Goal: Information Seeking & Learning: Find specific page/section

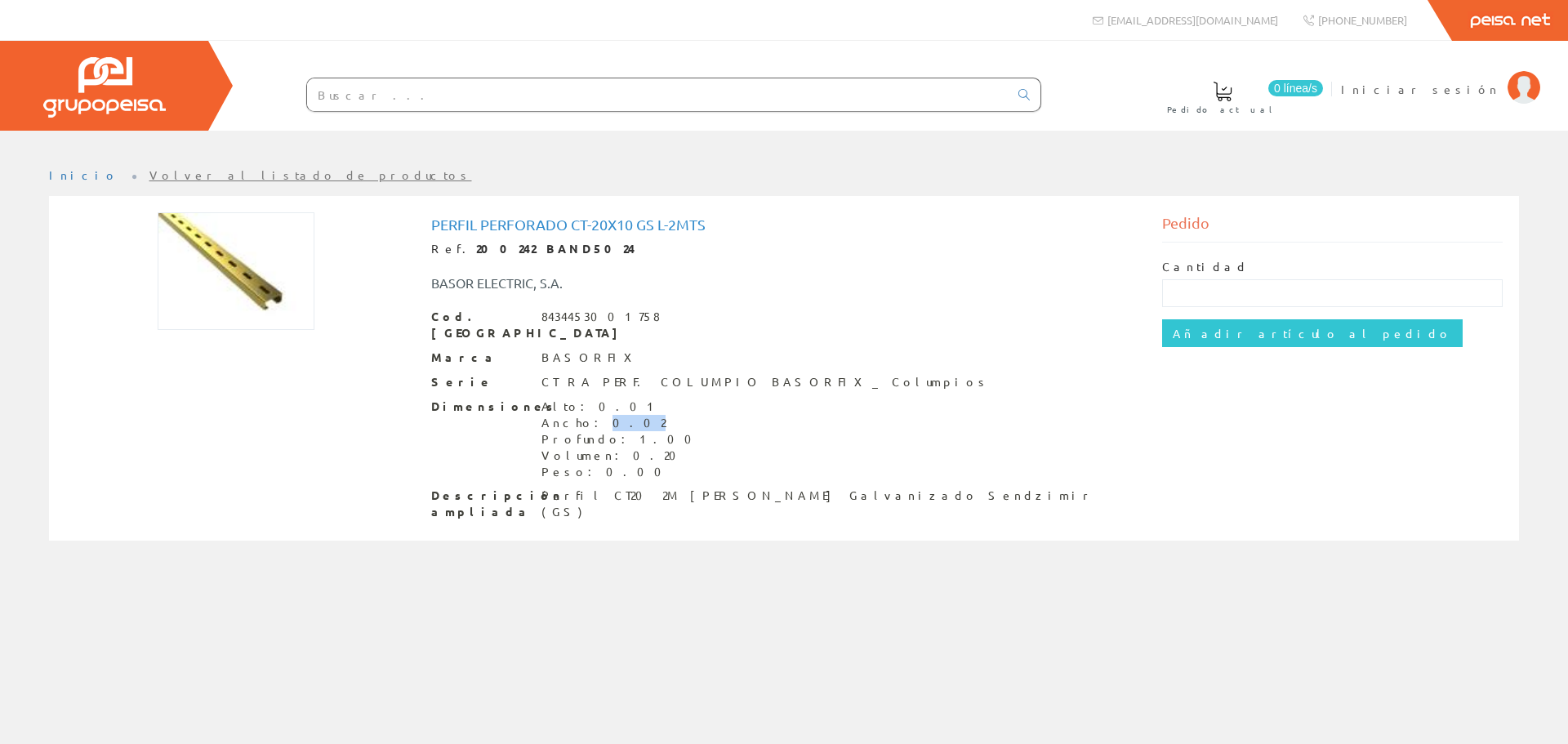
drag, startPoint x: 601, startPoint y: 408, endPoint x: 578, endPoint y: 401, distance: 24.0
click at [578, 415] on div "Ancho: 0.02" at bounding box center [621, 423] width 160 height 16
click at [758, 268] on div "BASOR ELECTRIC, S.A." at bounding box center [784, 276] width 731 height 36
click at [586, 92] on input "text" at bounding box center [658, 94] width 702 height 33
click at [382, 95] on input "tu" at bounding box center [658, 94] width 702 height 33
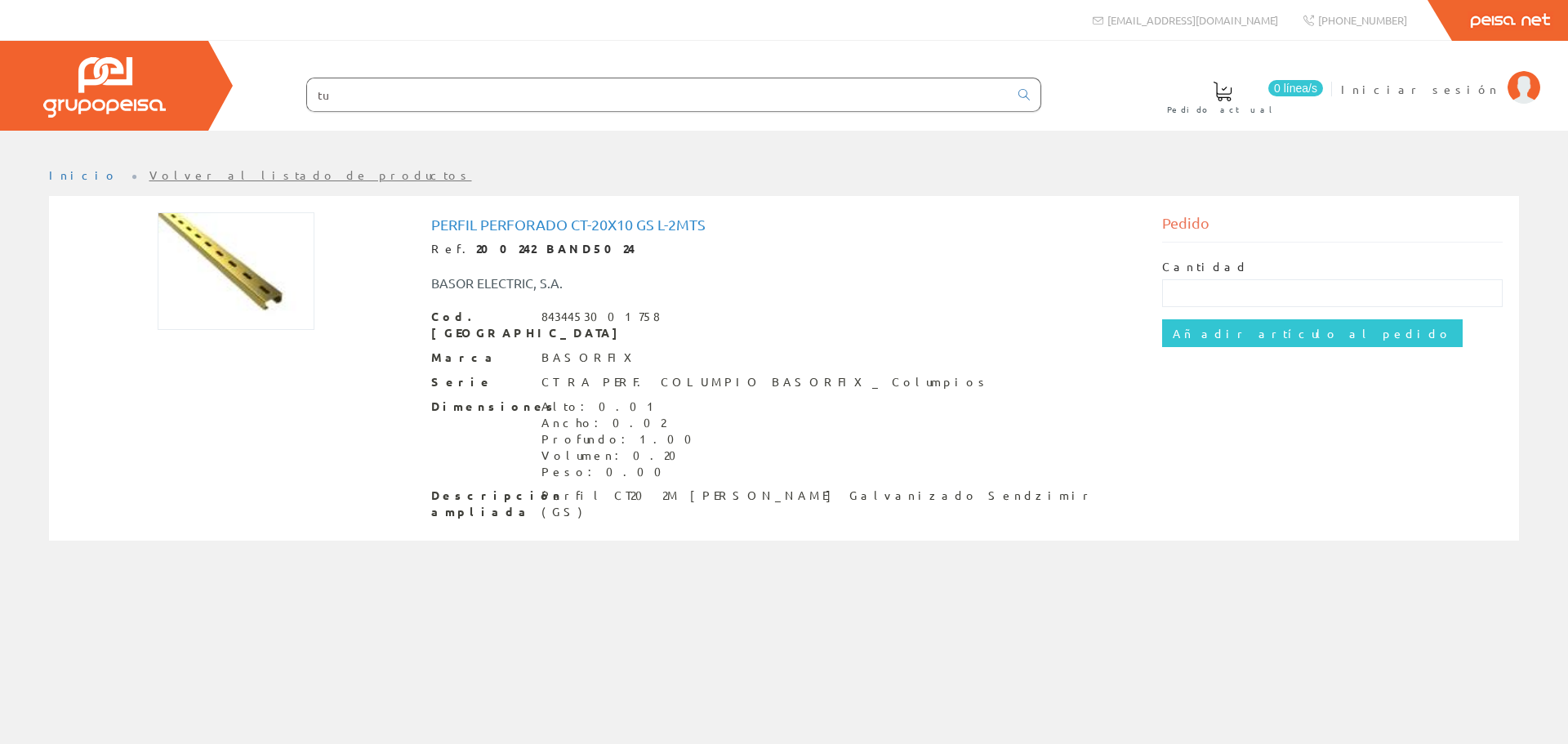
click at [382, 95] on input "tu" at bounding box center [658, 94] width 702 height 33
click at [381, 95] on input "tu" at bounding box center [658, 94] width 702 height 33
paste input "Tubo Ecomilflex_ecoflex Pg29"
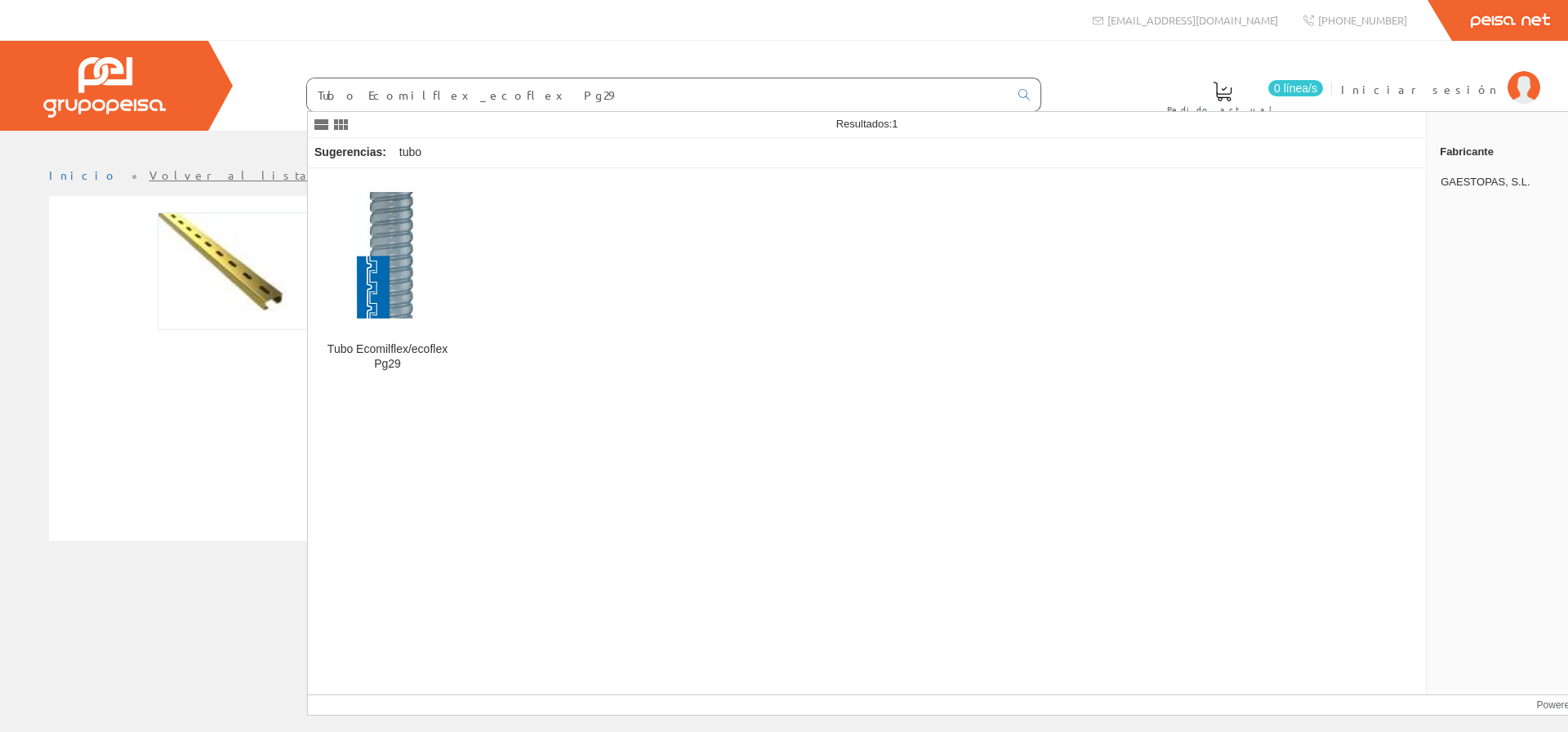
type input "Tubo Ecomilflex_ecoflex Pg29"
click at [422, 292] on img at bounding box center [387, 255] width 133 height 133
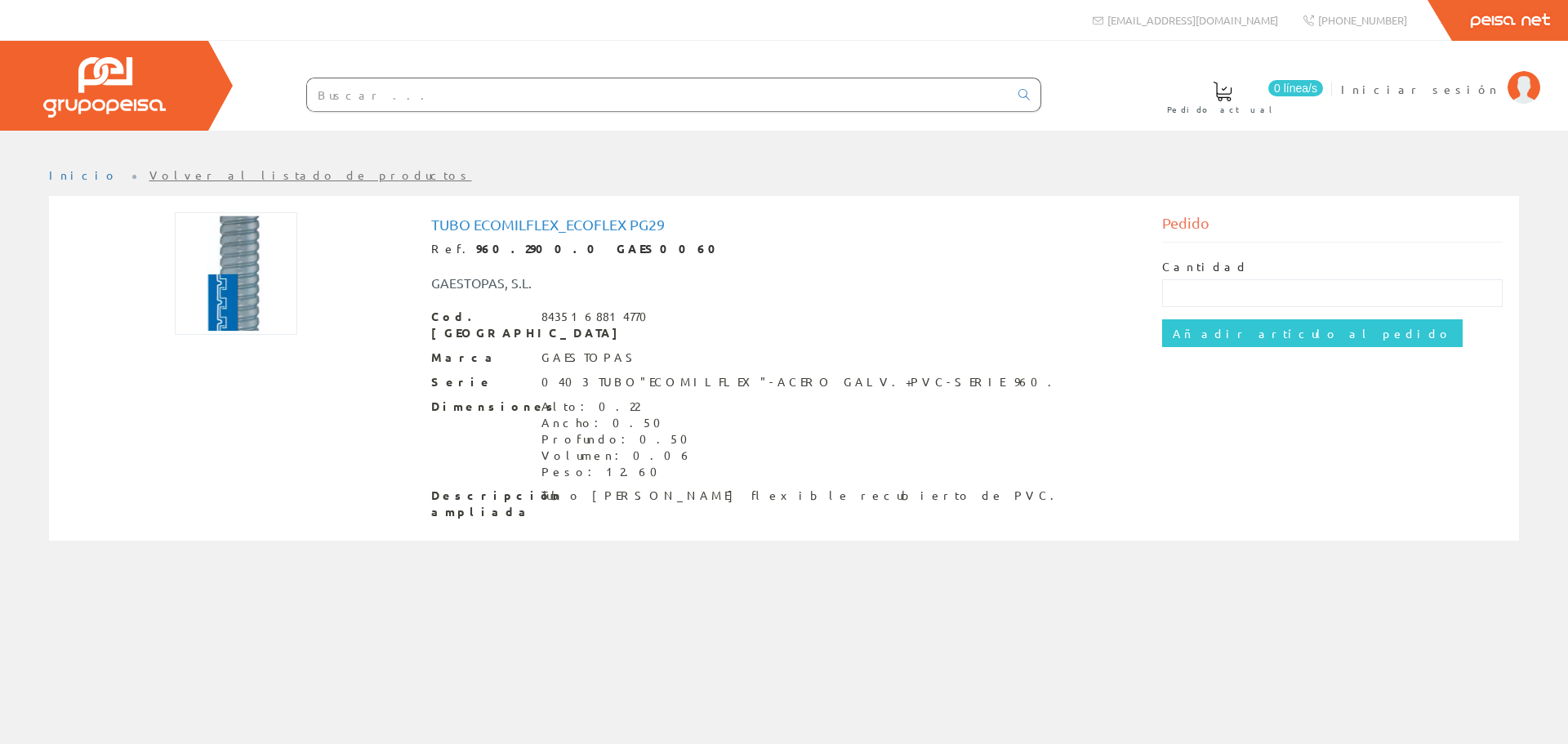
click at [653, 96] on input "text" at bounding box center [658, 94] width 702 height 33
paste input "Ac-63 Tubo Acom.acoplast Aiscan"
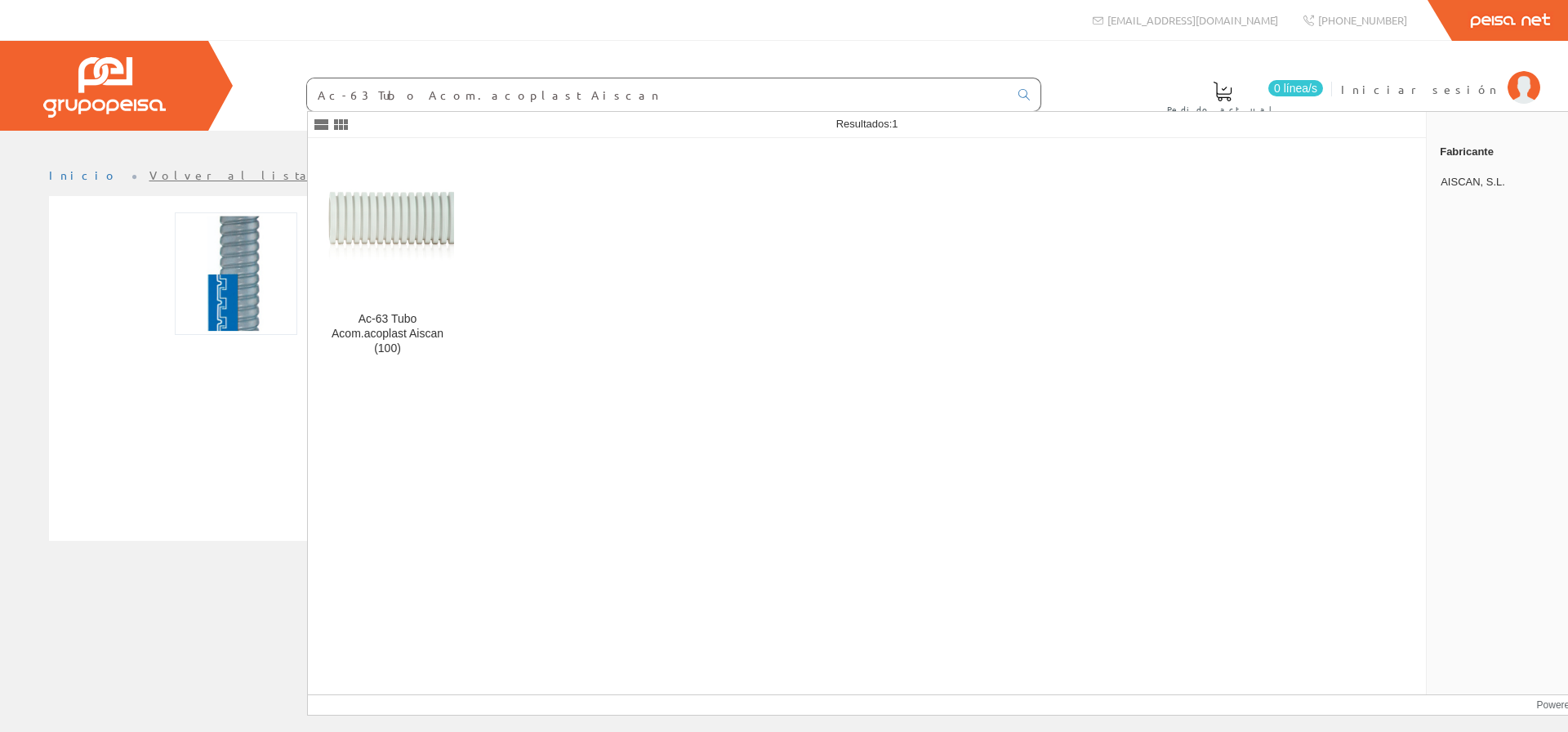
type input "Ac-63 Tubo Acom.acoplast Aiscan"
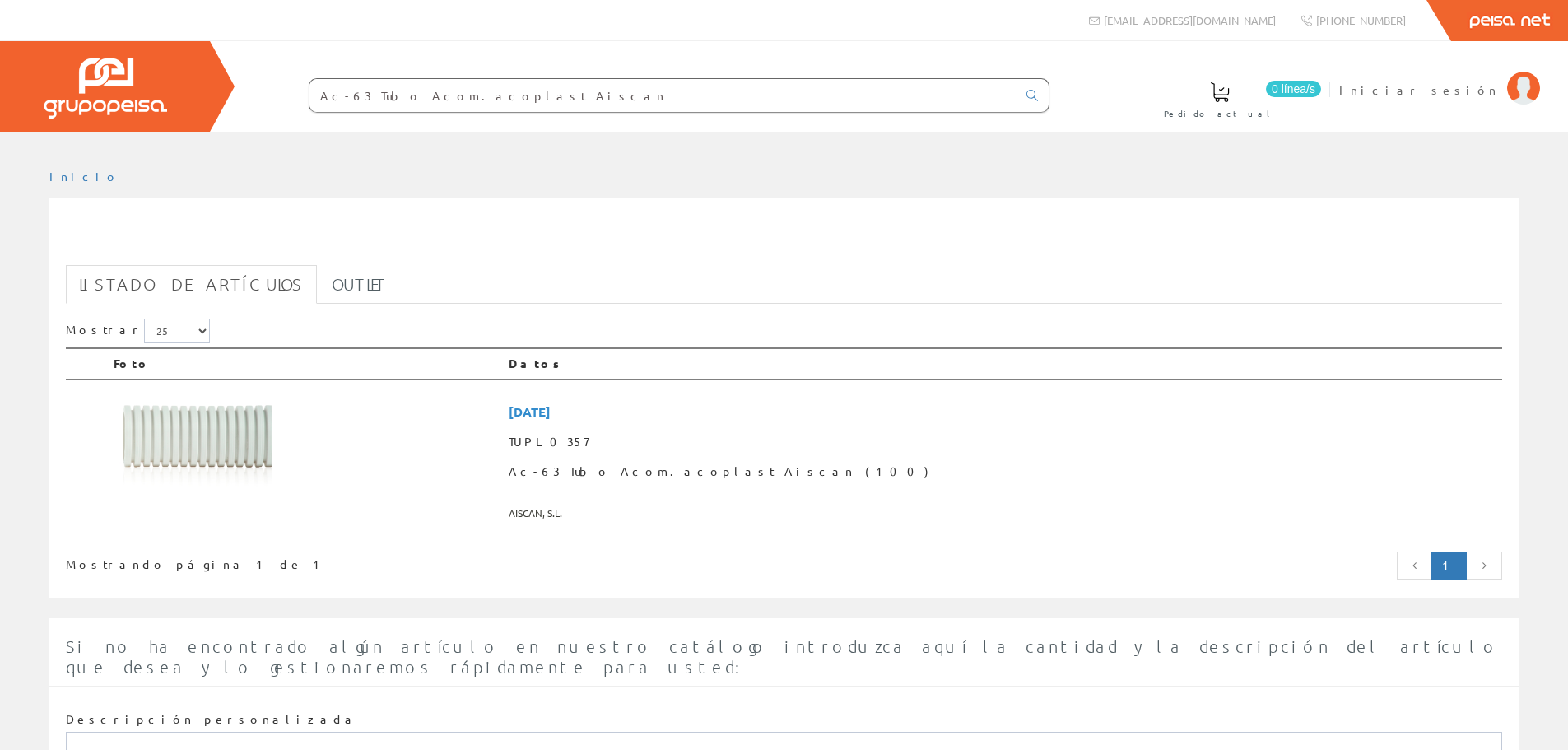
drag, startPoint x: 530, startPoint y: 97, endPoint x: -83, endPoint y: 92, distance: 613.0
click at [0, 92] on html "Ac-63 Tubo Acom.acoplast Aiscan info@peisa.com +34 962 96 59 14" at bounding box center [784, 375] width 1568 height 750
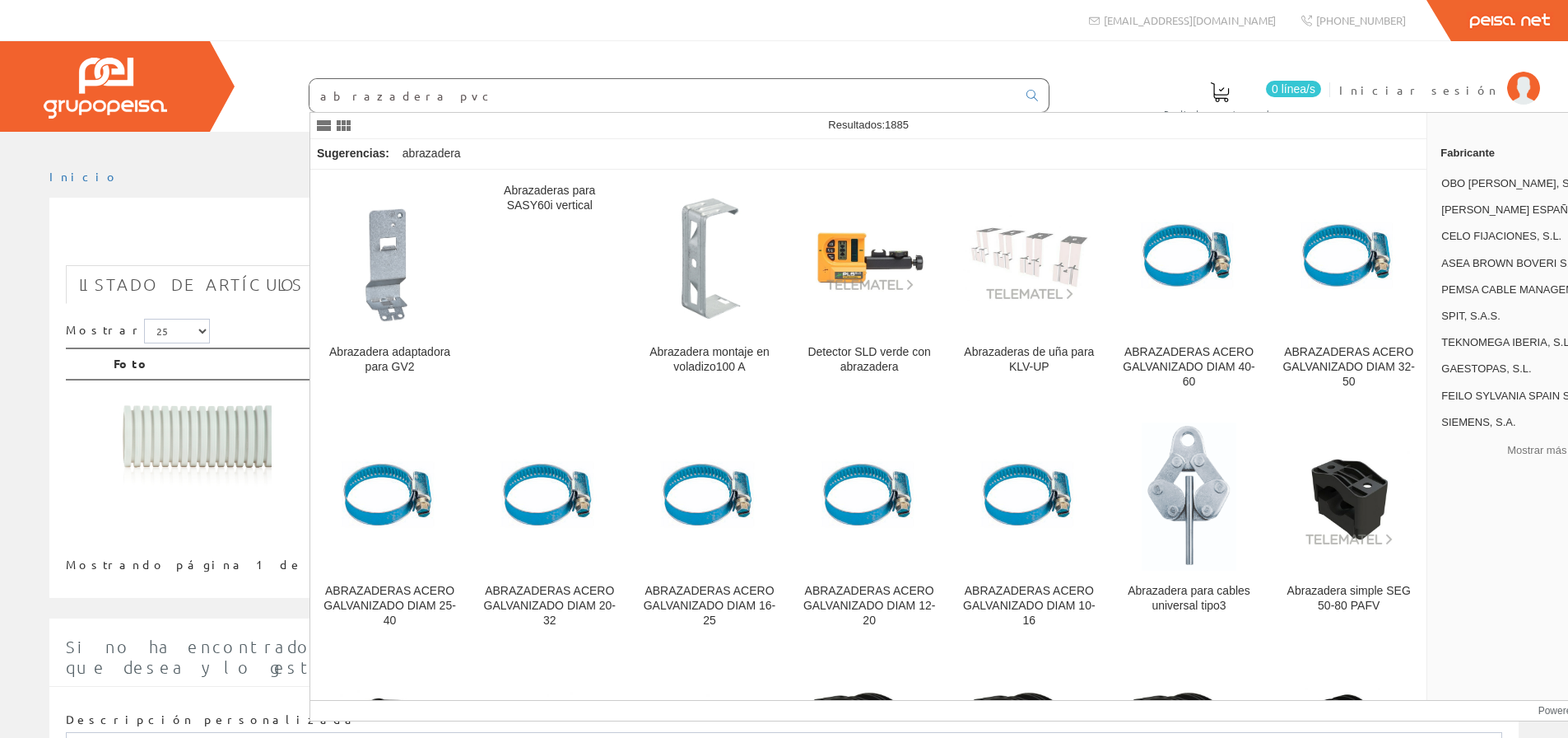
type input "abrazadera pvc"
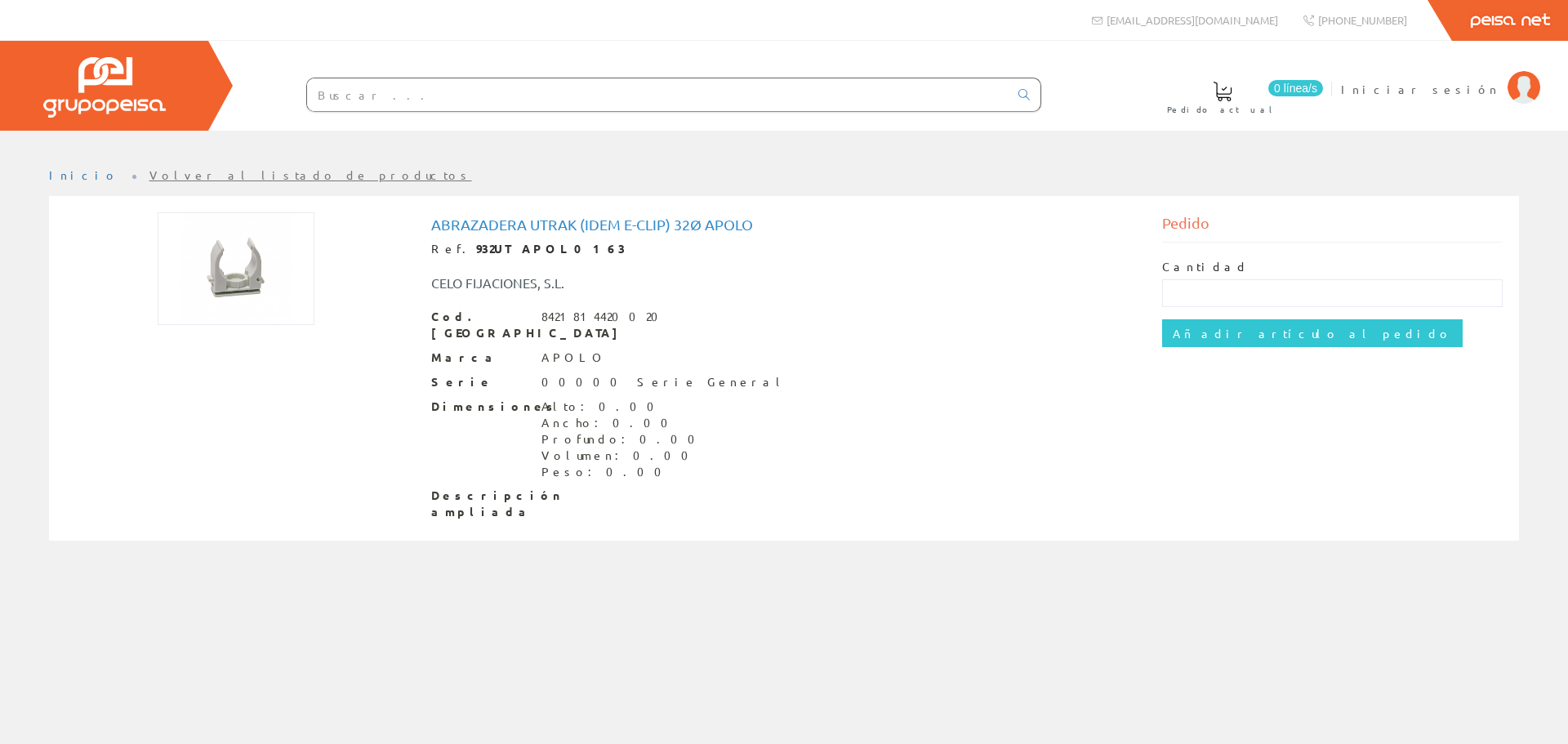
click at [585, 116] on div at bounding box center [641, 95] width 800 height 56
click at [585, 104] on input "text" at bounding box center [658, 94] width 702 height 33
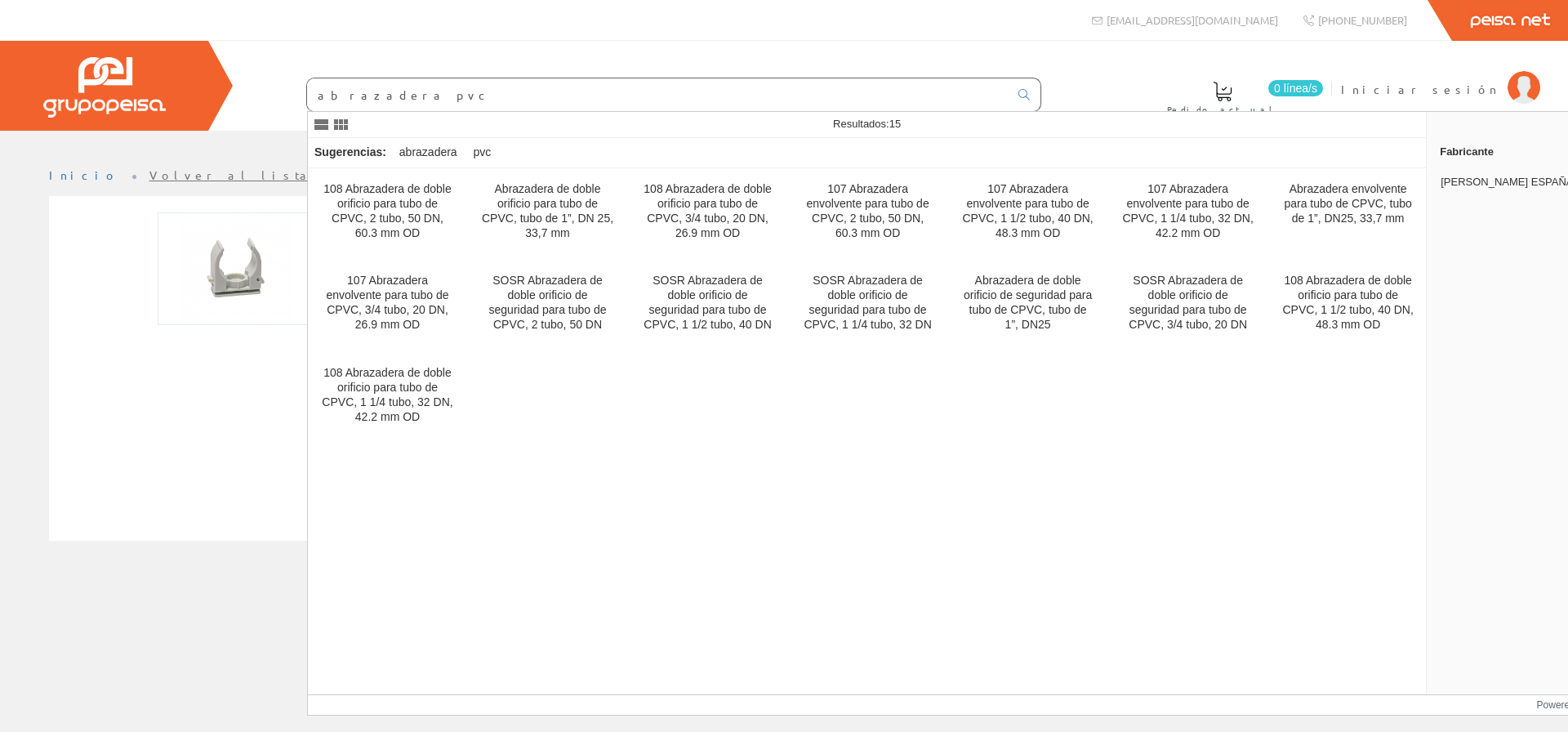
type input "abrazadera pvc"
